Goal: Check status: Verify the current state of an ongoing process or item

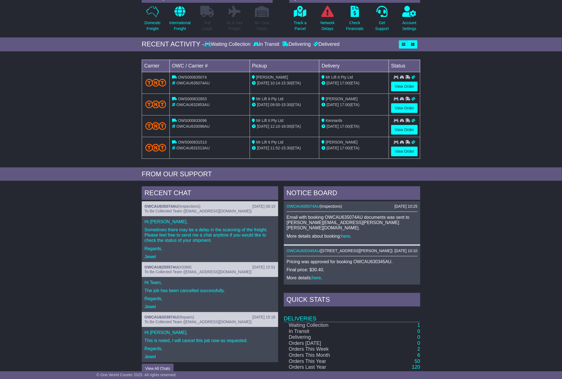
scroll to position [107, 0]
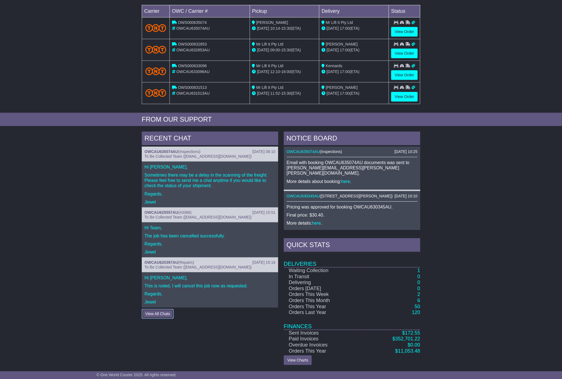
click at [166, 252] on button "View All Chats" at bounding box center [158, 314] width 32 height 10
click at [188, 147] on div "19 Aug 2025 08:10 OWCAU635074AU ( Inspections ) To Be Collected Team (pickup@on…" at bounding box center [210, 154] width 137 height 15
click at [186, 252] on p "Regards," at bounding box center [210, 293] width 131 height 5
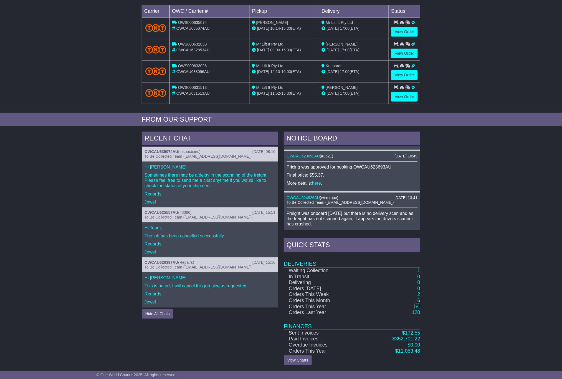
click at [375, 252] on link "50" at bounding box center [418, 307] width 6 height 6
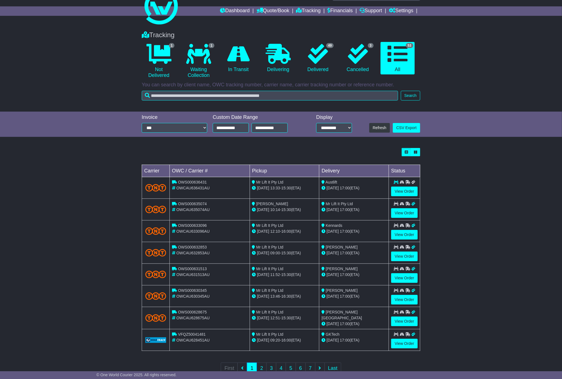
scroll to position [35, 0]
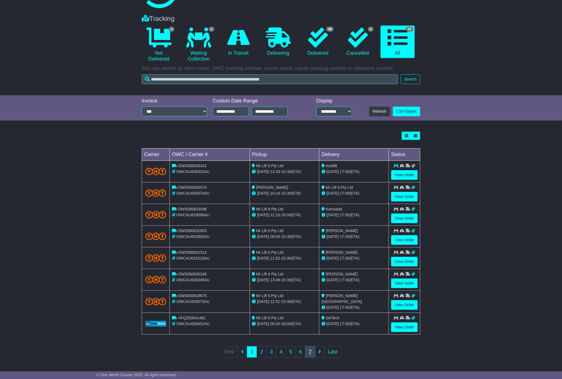
click at [311, 350] on link "7" at bounding box center [311, 351] width 10 height 11
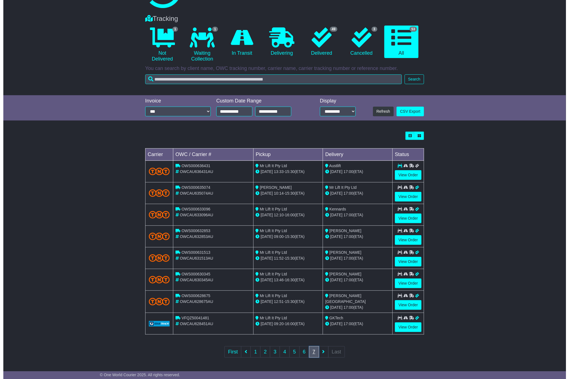
scroll to position [0, 0]
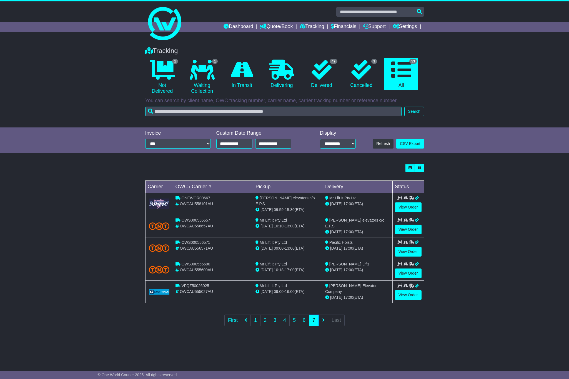
click at [202, 268] on span "OWCAU555600AU" at bounding box center [196, 269] width 33 height 4
drag, startPoint x: 203, startPoint y: 264, endPoint x: 221, endPoint y: 264, distance: 18.0
click at [216, 264] on div "OWS000555600" at bounding box center [212, 264] width 75 height 6
click at [401, 270] on link "View Order" at bounding box center [408, 273] width 27 height 10
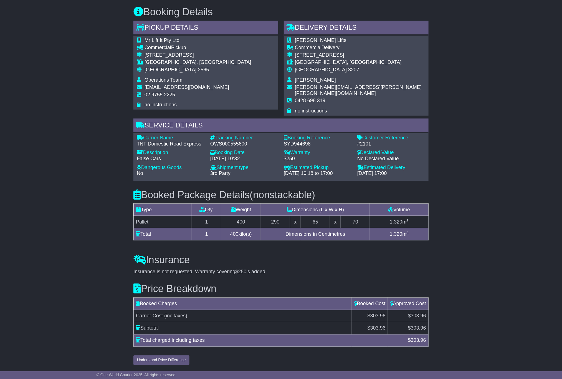
scroll to position [317, 0]
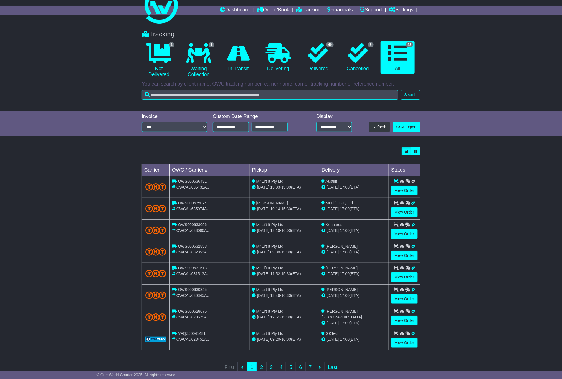
scroll to position [35, 0]
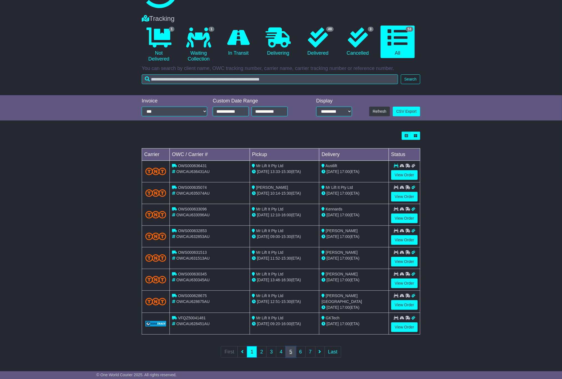
click at [289, 353] on link "5" at bounding box center [291, 351] width 10 height 11
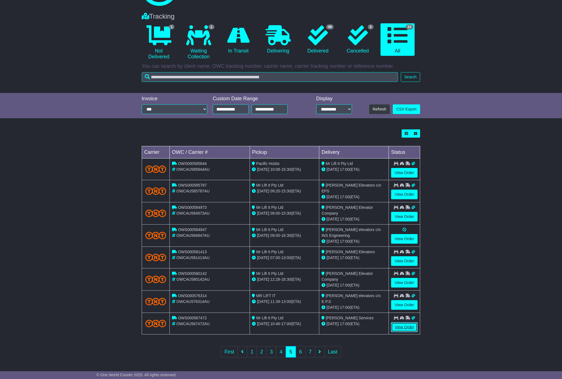
click at [406, 326] on link "View Order" at bounding box center [404, 327] width 27 height 10
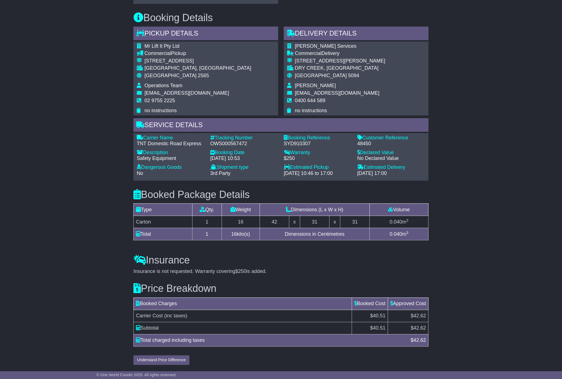
scroll to position [317, 0]
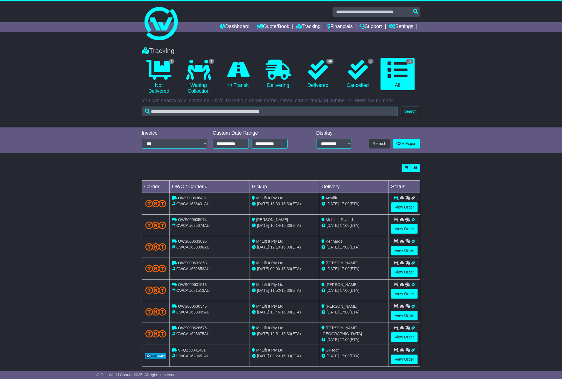
scroll to position [35, 0]
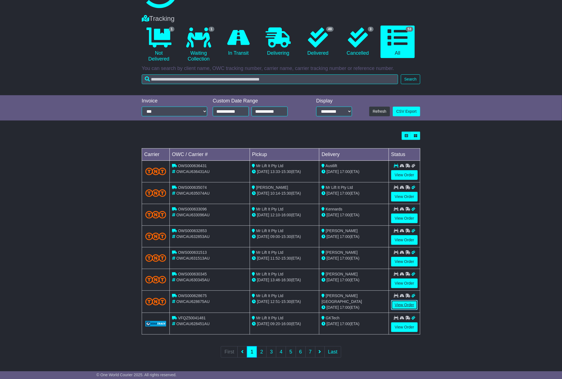
click at [407, 305] on link "View Order" at bounding box center [404, 305] width 27 height 10
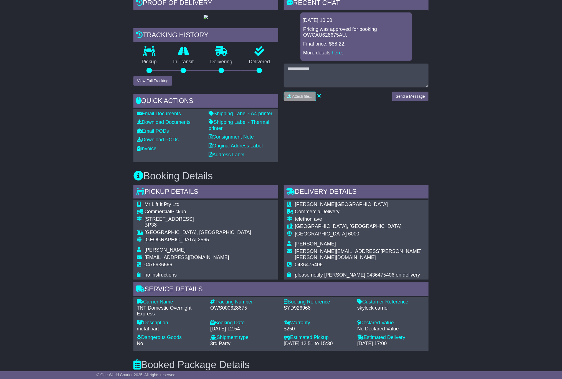
scroll to position [69, 0]
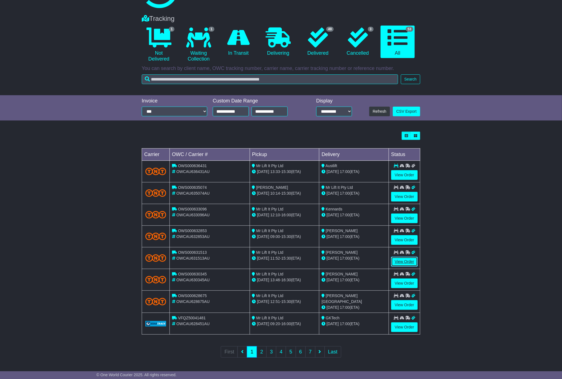
click at [409, 261] on link "View Order" at bounding box center [404, 262] width 27 height 10
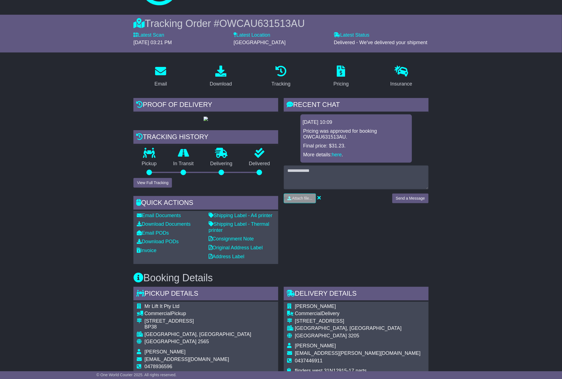
scroll to position [69, 0]
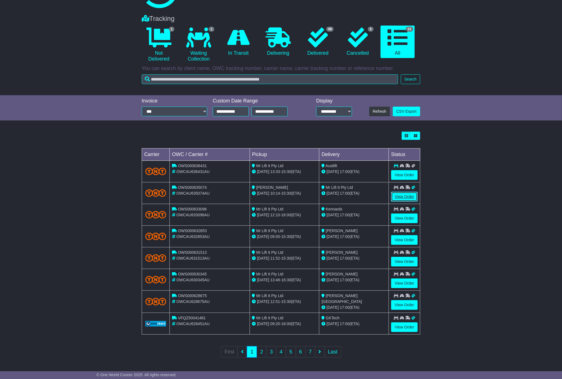
click at [405, 193] on link "View Order" at bounding box center [404, 197] width 27 height 10
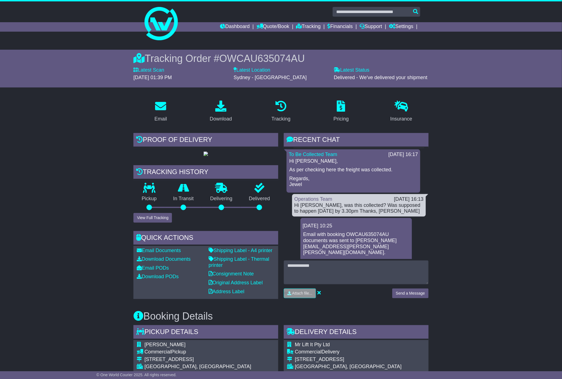
scroll to position [89, 0]
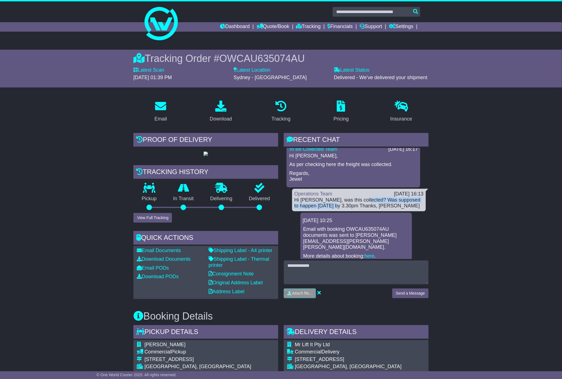
drag, startPoint x: 359, startPoint y: 197, endPoint x: 332, endPoint y: 206, distance: 28.6
click at [332, 206] on div "Hi Jewel, was this collected? Was supposed to happen today by 3.30pm Thanks, Do…" at bounding box center [358, 203] width 129 height 12
copy div "Was supposed to happen today by 3.30pm"
drag, startPoint x: 451, startPoint y: 232, endPoint x: 37, endPoint y: 1, distance: 473.6
click at [451, 232] on div "Email Download Tracking Pricing Insurance" at bounding box center [281, 384] width 562 height 576
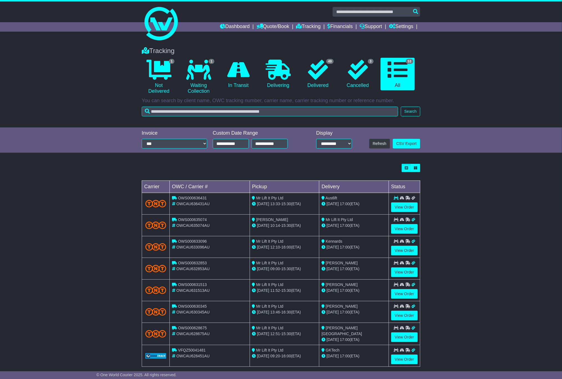
scroll to position [35, 0]
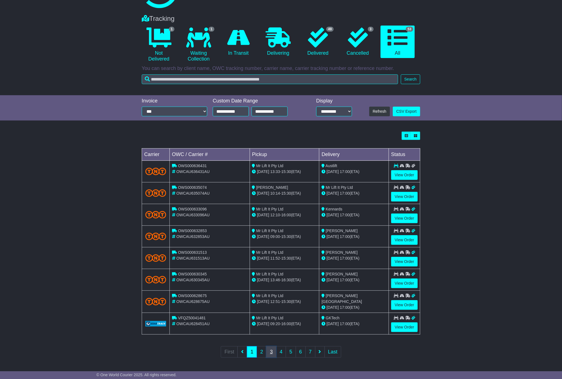
click at [273, 353] on link "3" at bounding box center [271, 351] width 10 height 11
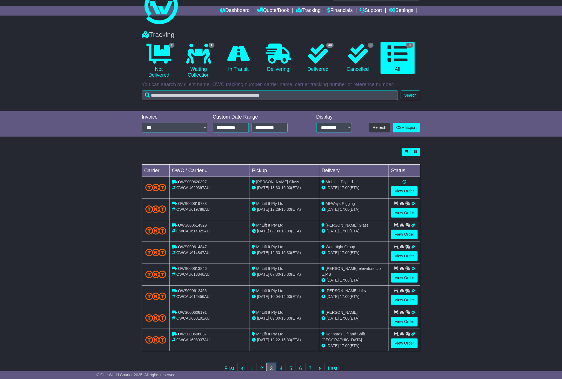
scroll to position [36, 0]
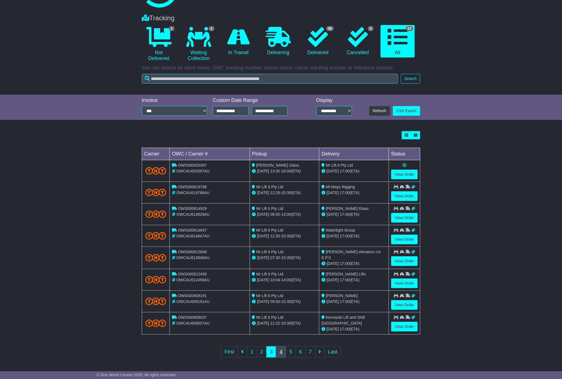
click at [284, 355] on link "4" at bounding box center [281, 351] width 10 height 11
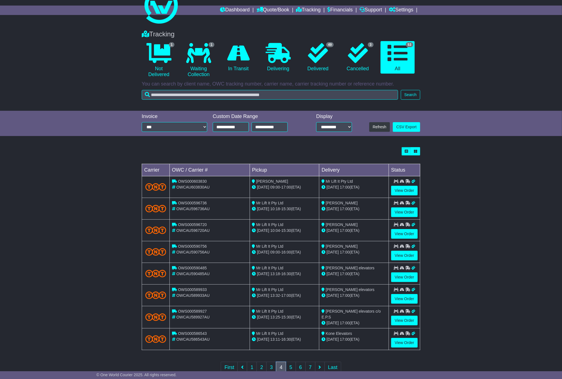
scroll to position [35, 0]
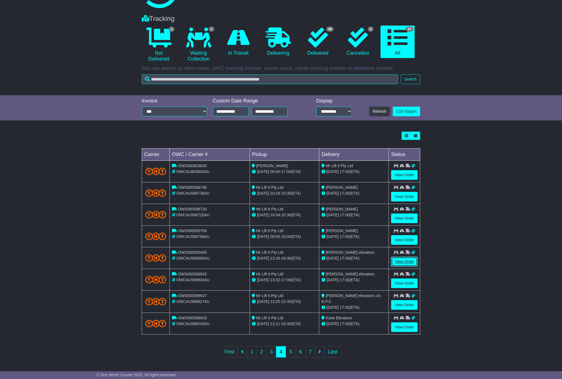
click at [411, 261] on link "View Order" at bounding box center [404, 262] width 27 height 10
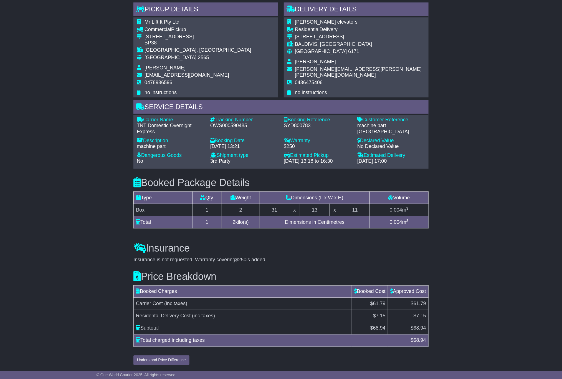
scroll to position [288, 0]
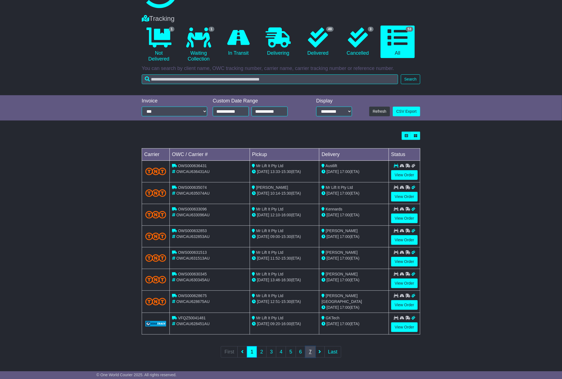
click at [313, 354] on link "7" at bounding box center [311, 351] width 10 height 11
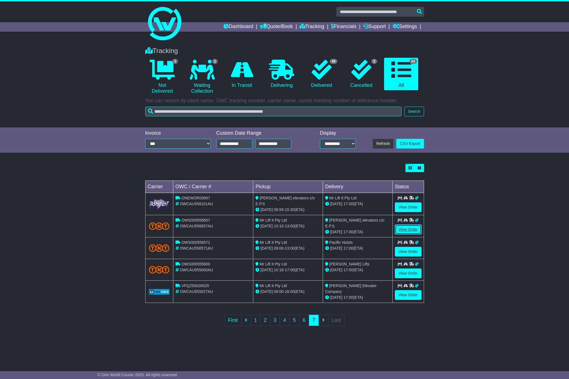
click at [403, 231] on link "View Order" at bounding box center [408, 229] width 27 height 10
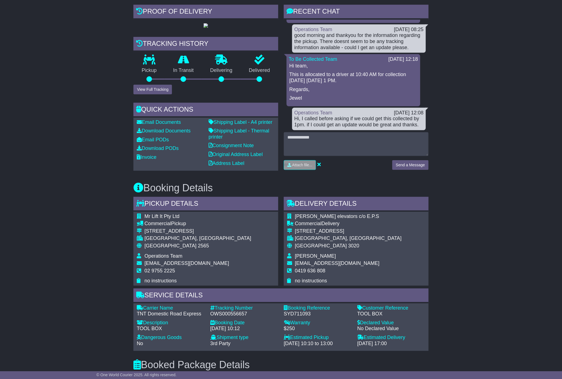
scroll to position [208, 0]
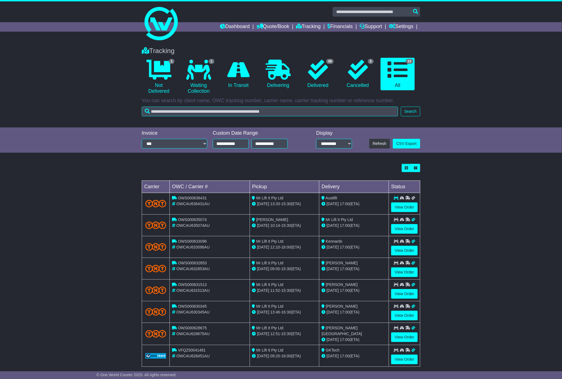
scroll to position [35, 0]
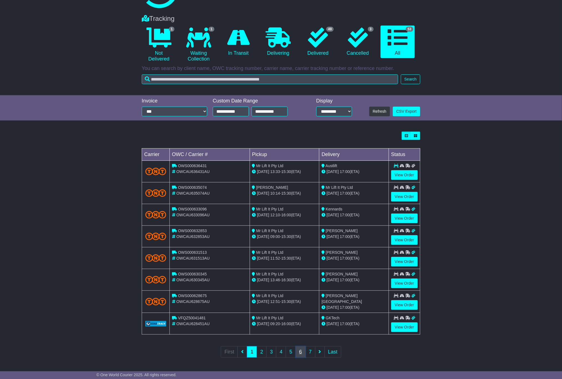
click at [298, 353] on link "6" at bounding box center [301, 351] width 10 height 11
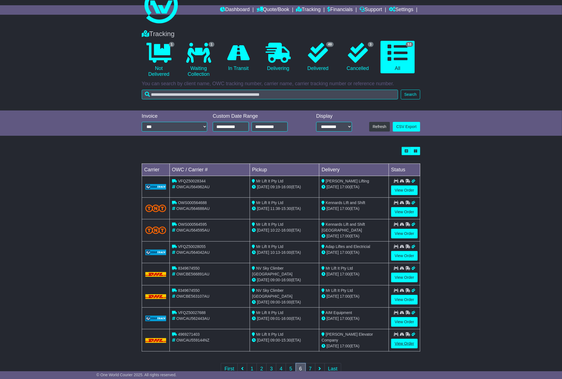
scroll to position [36, 0]
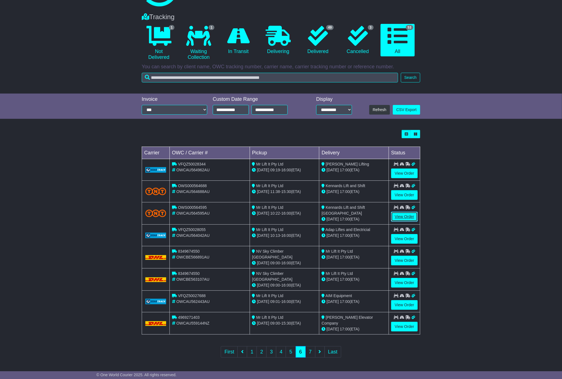
click at [406, 213] on link "View Order" at bounding box center [404, 217] width 27 height 10
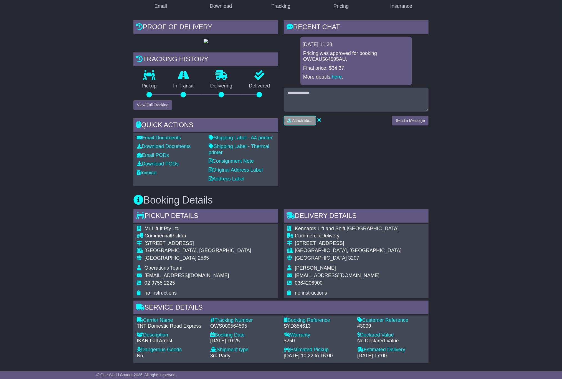
scroll to position [138, 0]
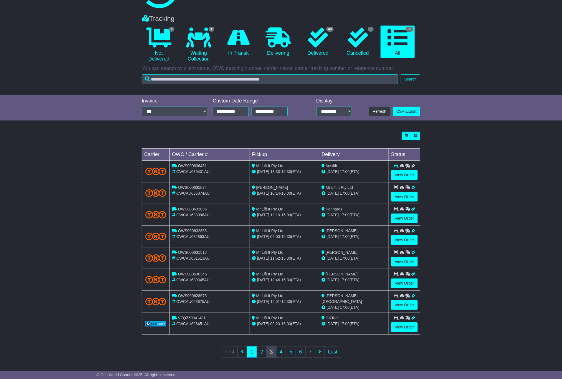
click at [272, 353] on link "3" at bounding box center [271, 351] width 10 height 11
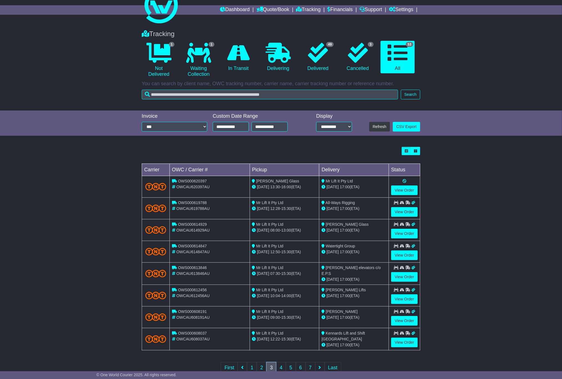
scroll to position [36, 0]
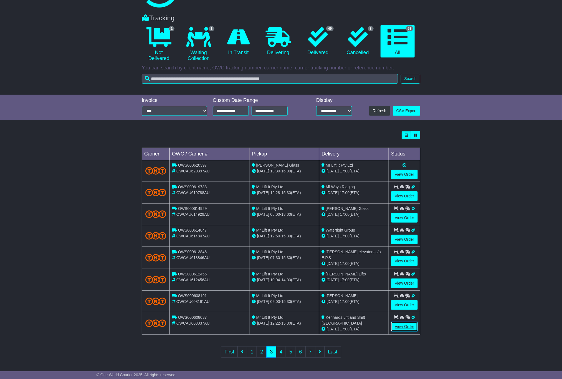
click at [406, 328] on link "View Order" at bounding box center [404, 327] width 27 height 10
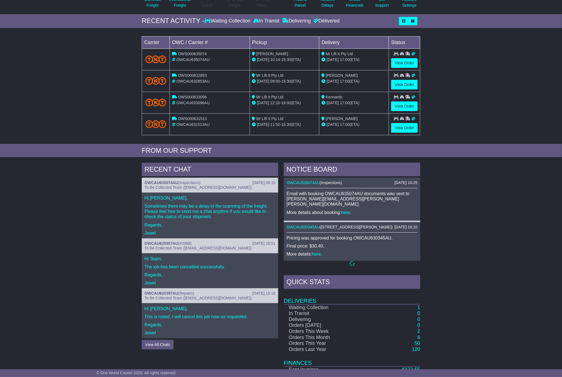
scroll to position [39, 0]
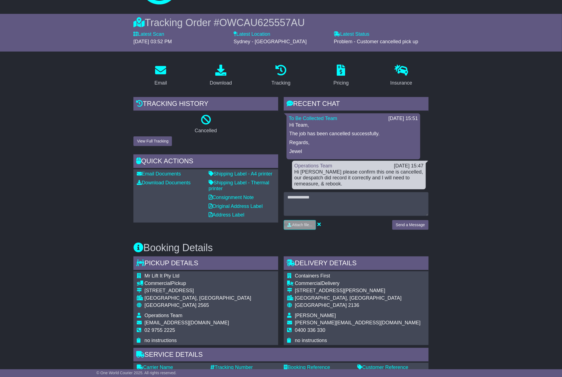
scroll to position [69, 0]
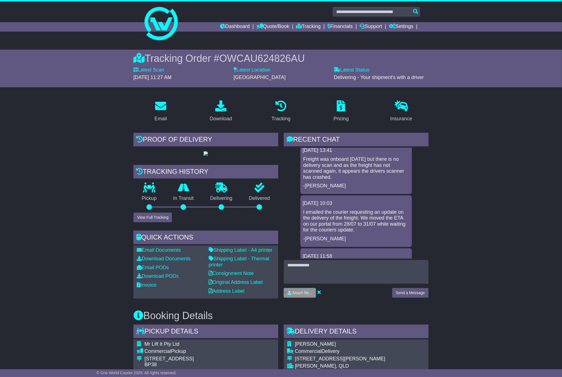
scroll to position [192, 0]
